Goal: Transaction & Acquisition: Purchase product/service

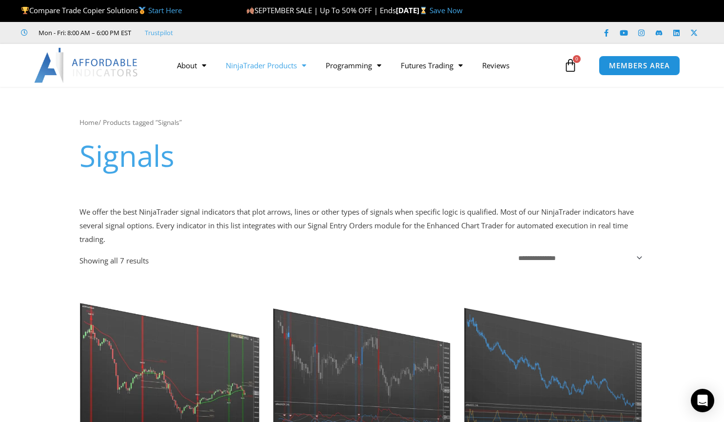
click at [301, 64] on span "Menu" at bounding box center [301, 65] width 9 height 17
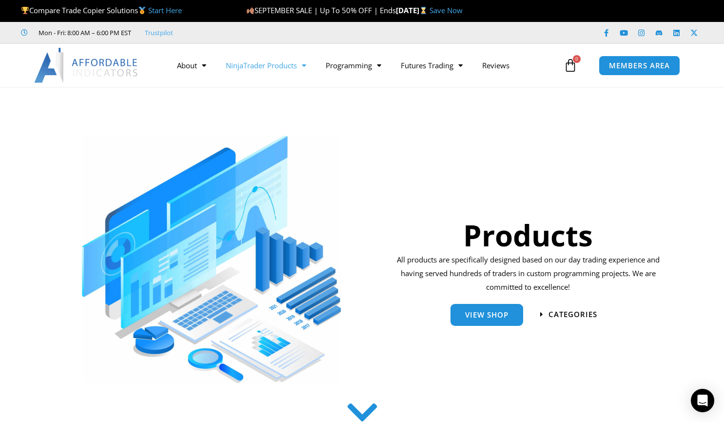
click at [306, 65] on span "Menu" at bounding box center [301, 65] width 9 height 17
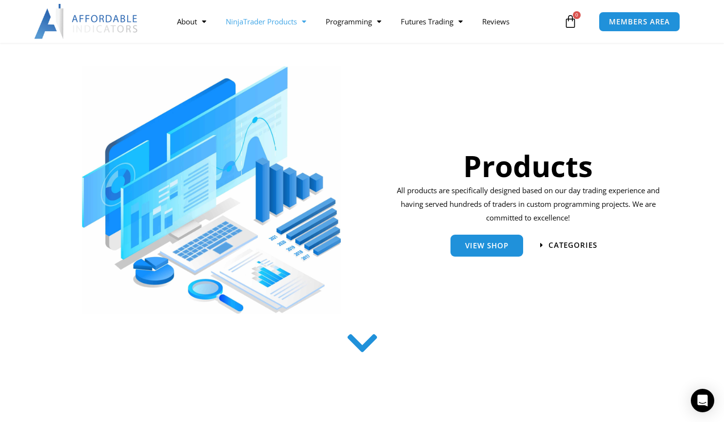
scroll to position [70, 0]
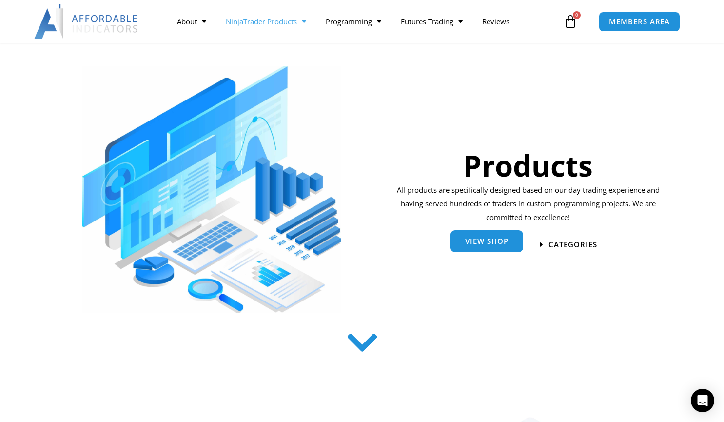
click at [484, 239] on span "View Shop" at bounding box center [486, 240] width 43 height 7
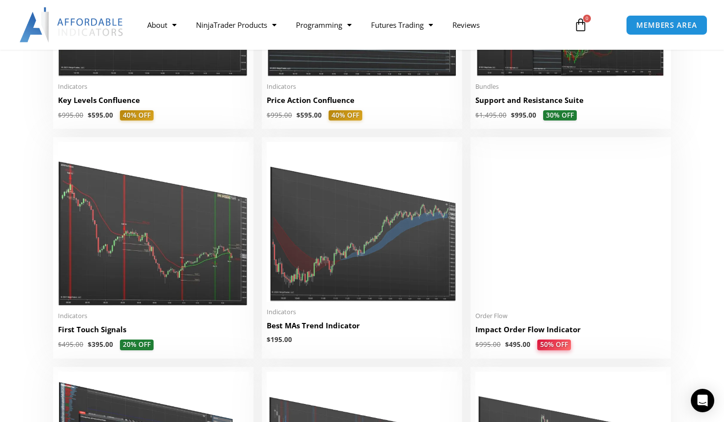
scroll to position [1508, 0]
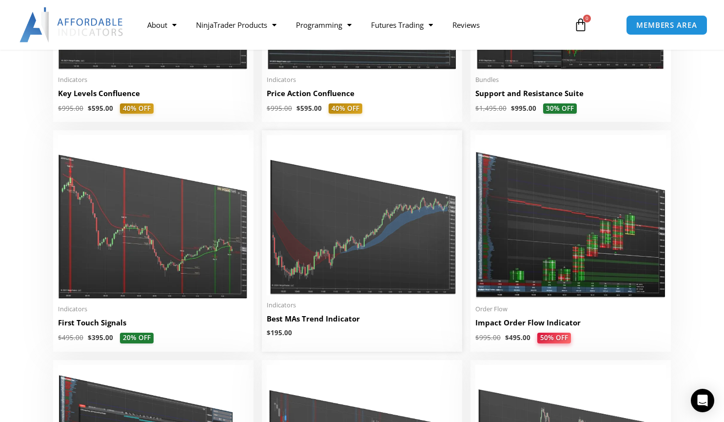
click at [315, 337] on span "$ 195.00" at bounding box center [362, 333] width 191 height 9
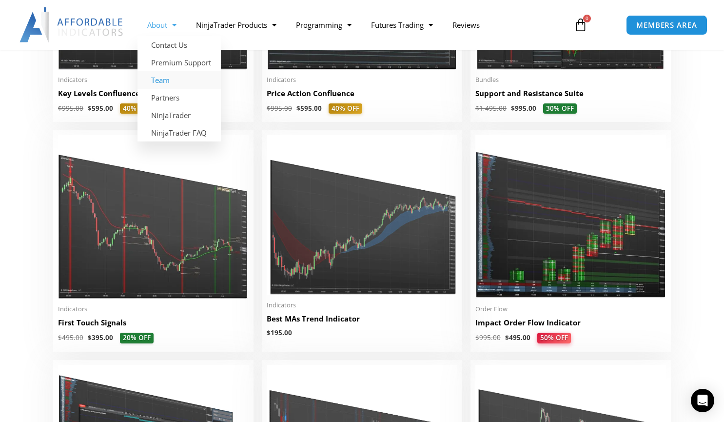
click at [168, 82] on link "Team" at bounding box center [178, 80] width 83 height 18
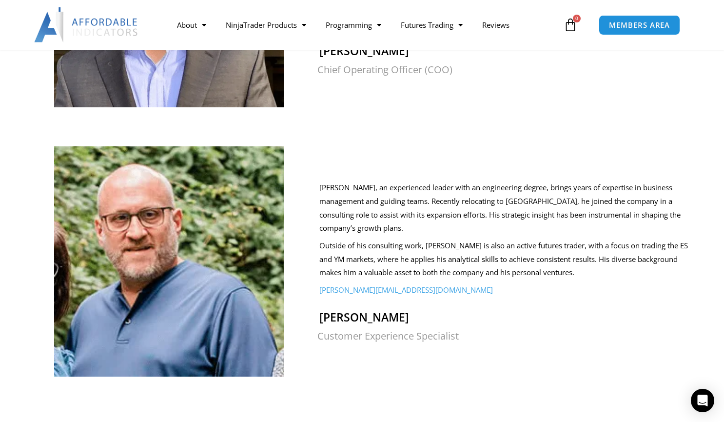
scroll to position [721, 0]
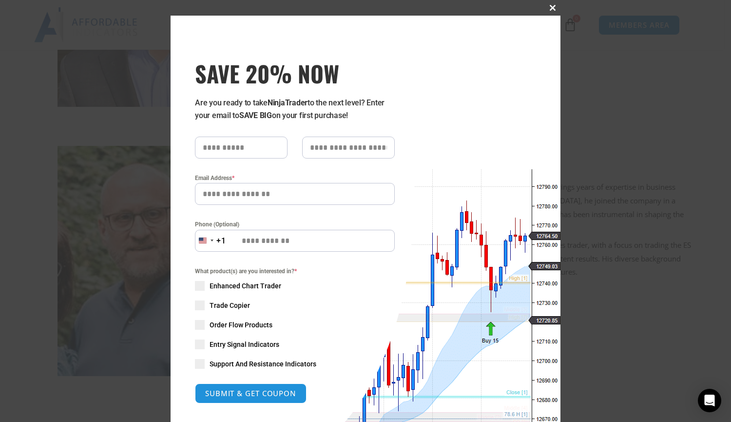
click at [550, 9] on span at bounding box center [553, 8] width 16 height 6
